Goal: Task Accomplishment & Management: Manage account settings

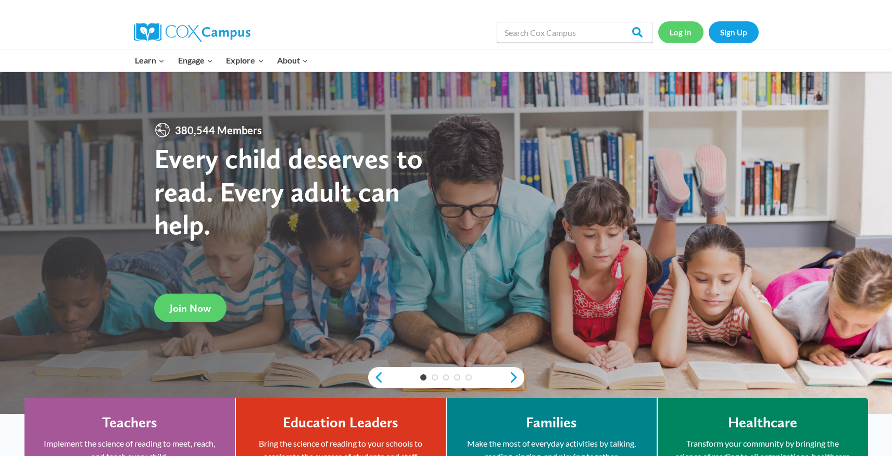
click at [683, 29] on link "Log In" at bounding box center [680, 31] width 45 height 21
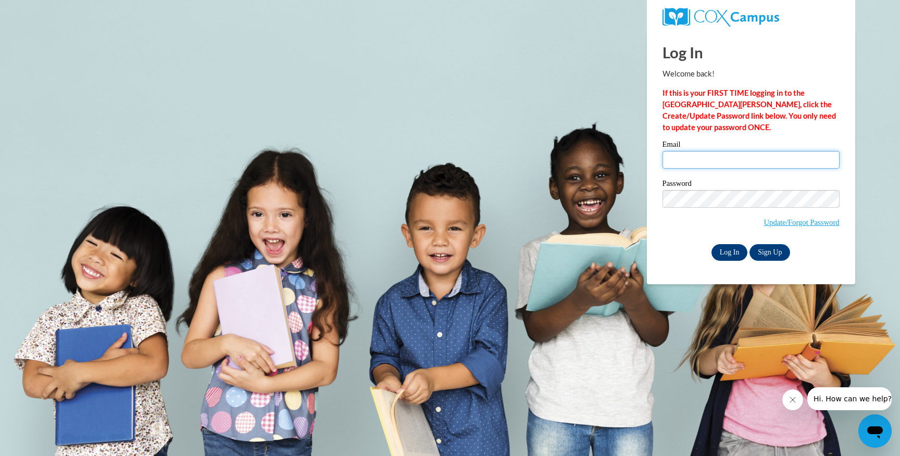
type input "rgatewood@okresa.org"
click at [728, 253] on input "Log In" at bounding box center [729, 252] width 36 height 17
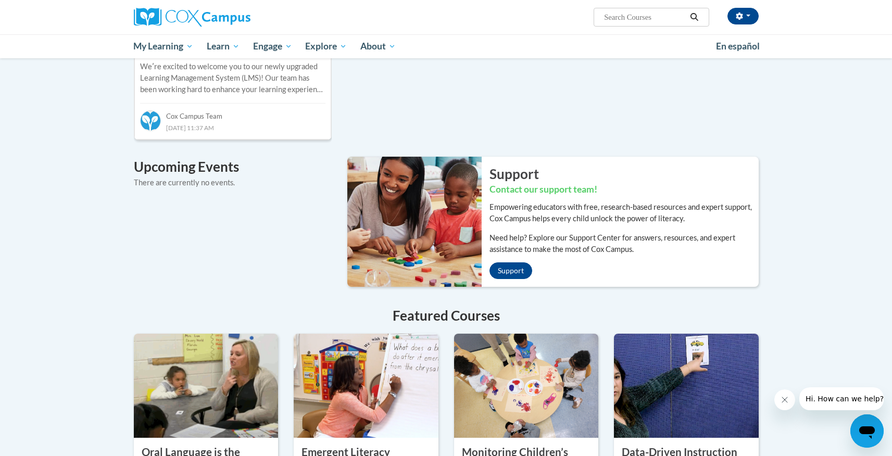
scroll to position [561, 0]
